Goal: Find specific page/section: Find specific page/section

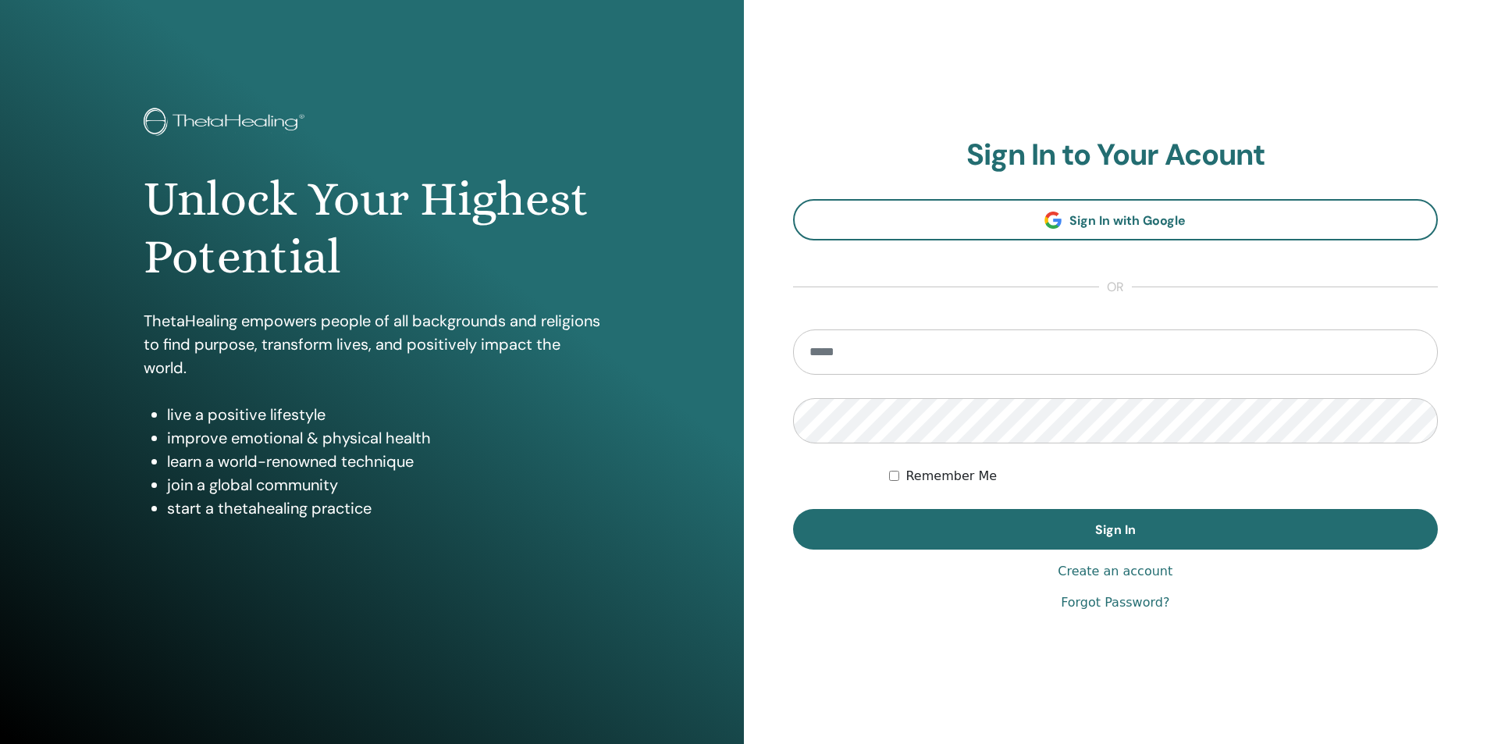
click at [881, 349] on input "email" at bounding box center [1116, 351] width 646 height 45
type input "**********"
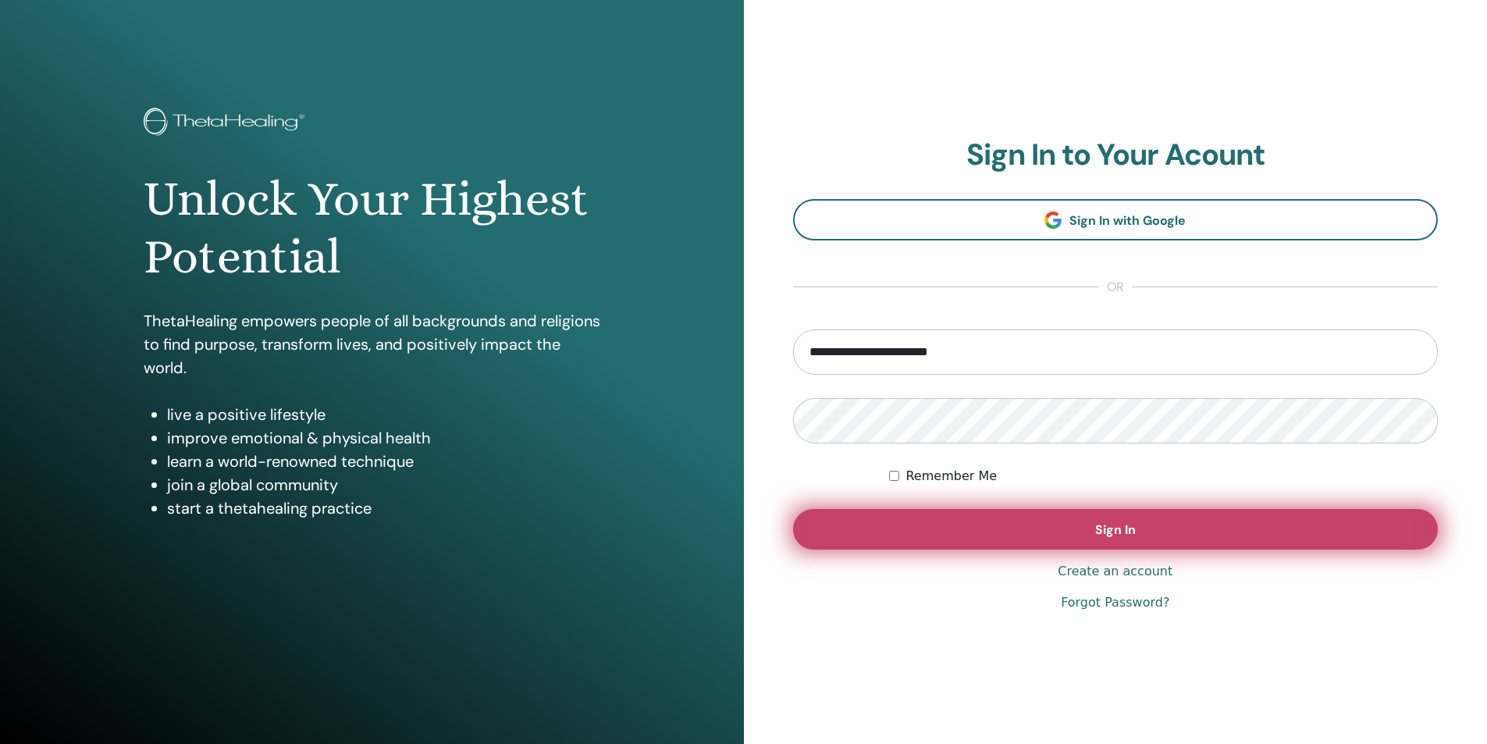
click at [1095, 533] on button "Sign In" at bounding box center [1116, 529] width 646 height 41
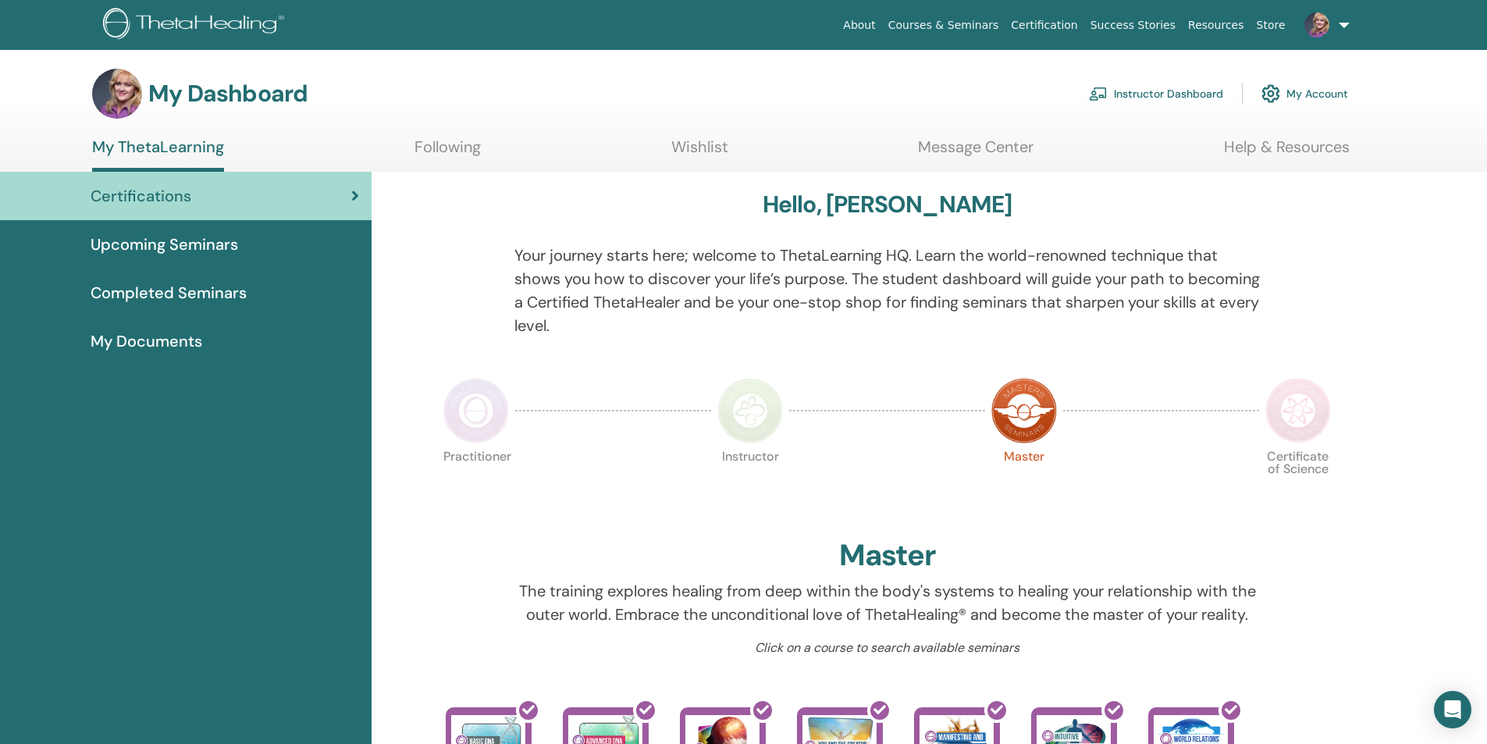
click at [161, 340] on span "My Documents" at bounding box center [147, 340] width 112 height 23
click at [1341, 23] on link at bounding box center [1324, 25] width 64 height 50
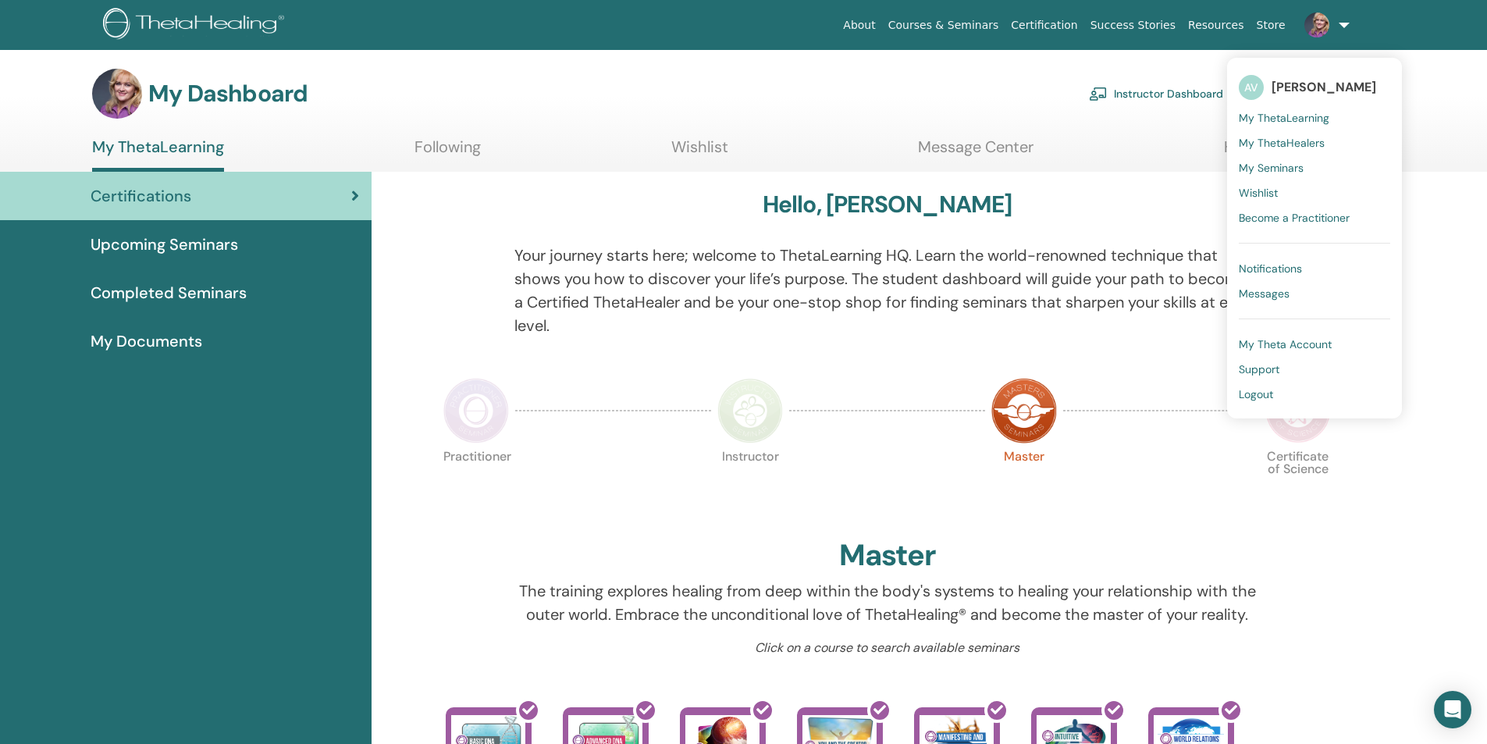
click at [1266, 393] on span "Logout" at bounding box center [1256, 394] width 34 height 14
